Goal: Information Seeking & Learning: Learn about a topic

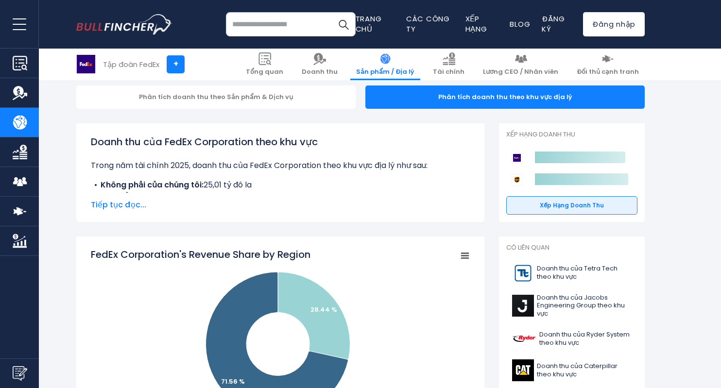
scroll to position [94, 0]
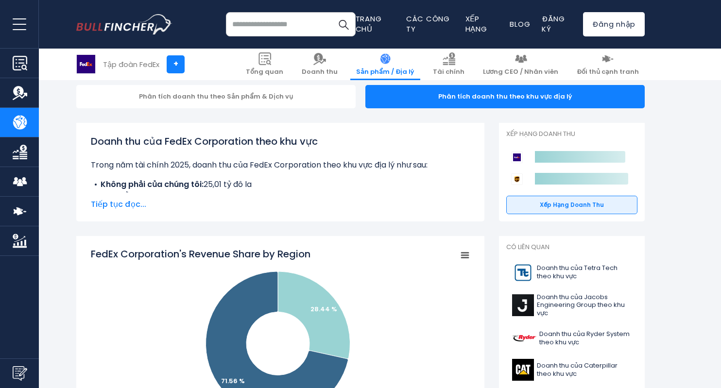
click at [137, 204] on font "Tiếp tục đọc..." at bounding box center [118, 204] width 55 height 11
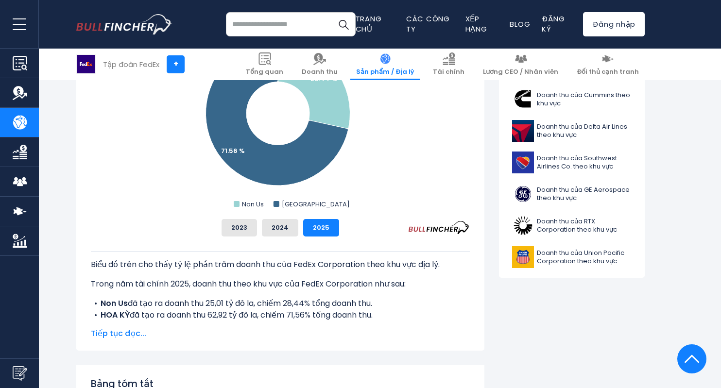
scroll to position [397, 0]
click at [287, 231] on font "2024" at bounding box center [280, 226] width 17 height 9
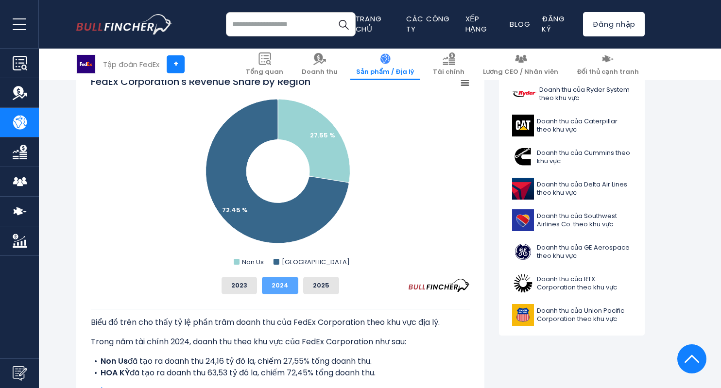
scroll to position [338, 0]
click at [240, 283] on font "2023" at bounding box center [239, 285] width 16 height 9
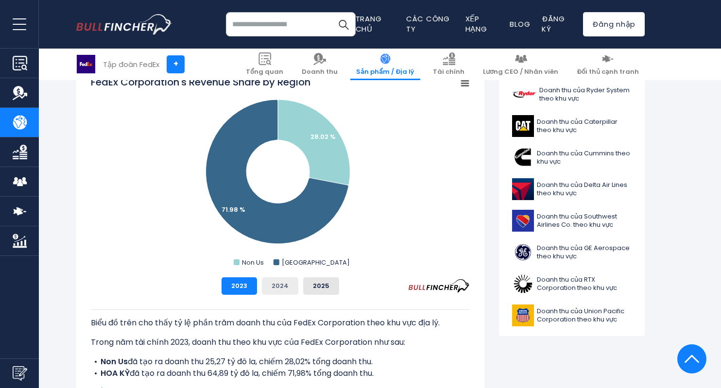
click at [286, 285] on font "2024" at bounding box center [280, 285] width 17 height 9
click at [314, 284] on font "2025" at bounding box center [321, 285] width 17 height 9
click at [290, 287] on button "2024" at bounding box center [280, 285] width 36 height 17
click at [324, 280] on button "2025" at bounding box center [321, 285] width 36 height 17
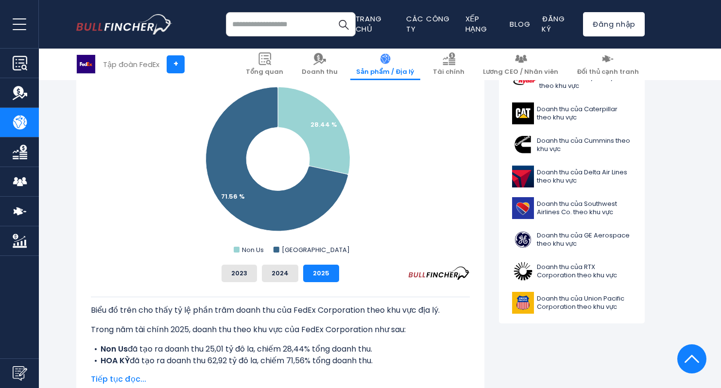
scroll to position [400, 0]
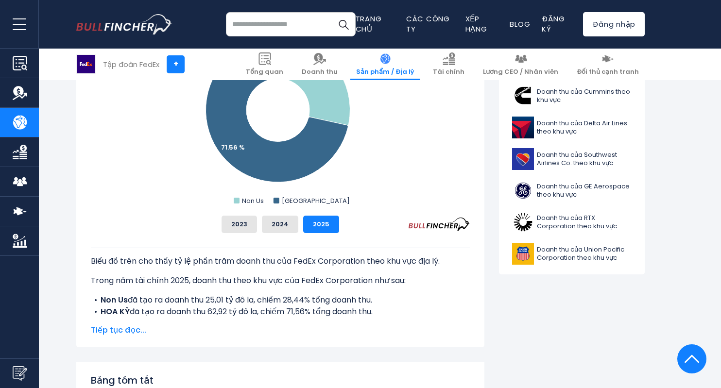
click at [135, 331] on font "Tiếp tục đọc..." at bounding box center [118, 329] width 55 height 11
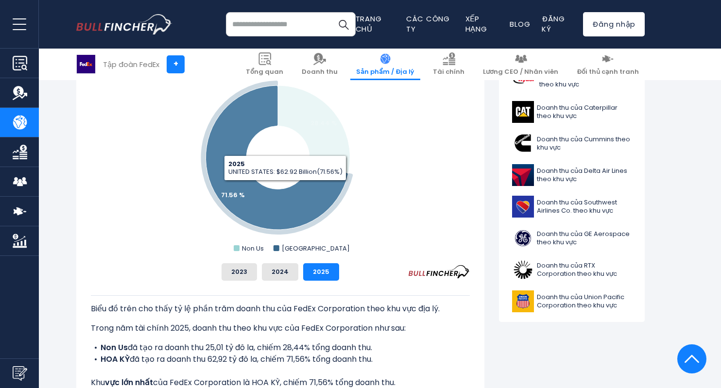
scroll to position [353, 0]
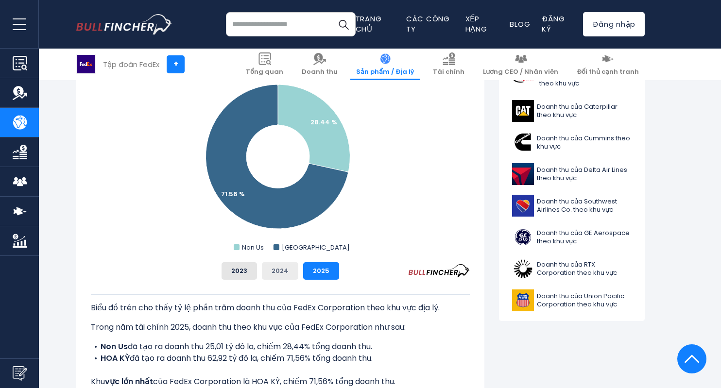
click at [280, 273] on font "2024" at bounding box center [280, 270] width 17 height 9
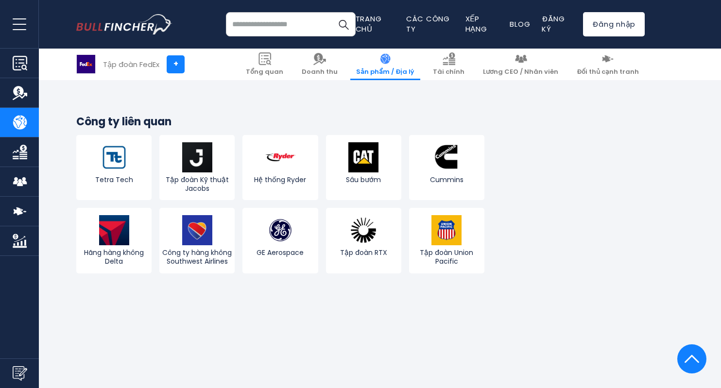
scroll to position [1920, 0]
